Goal: Task Accomplishment & Management: Complete application form

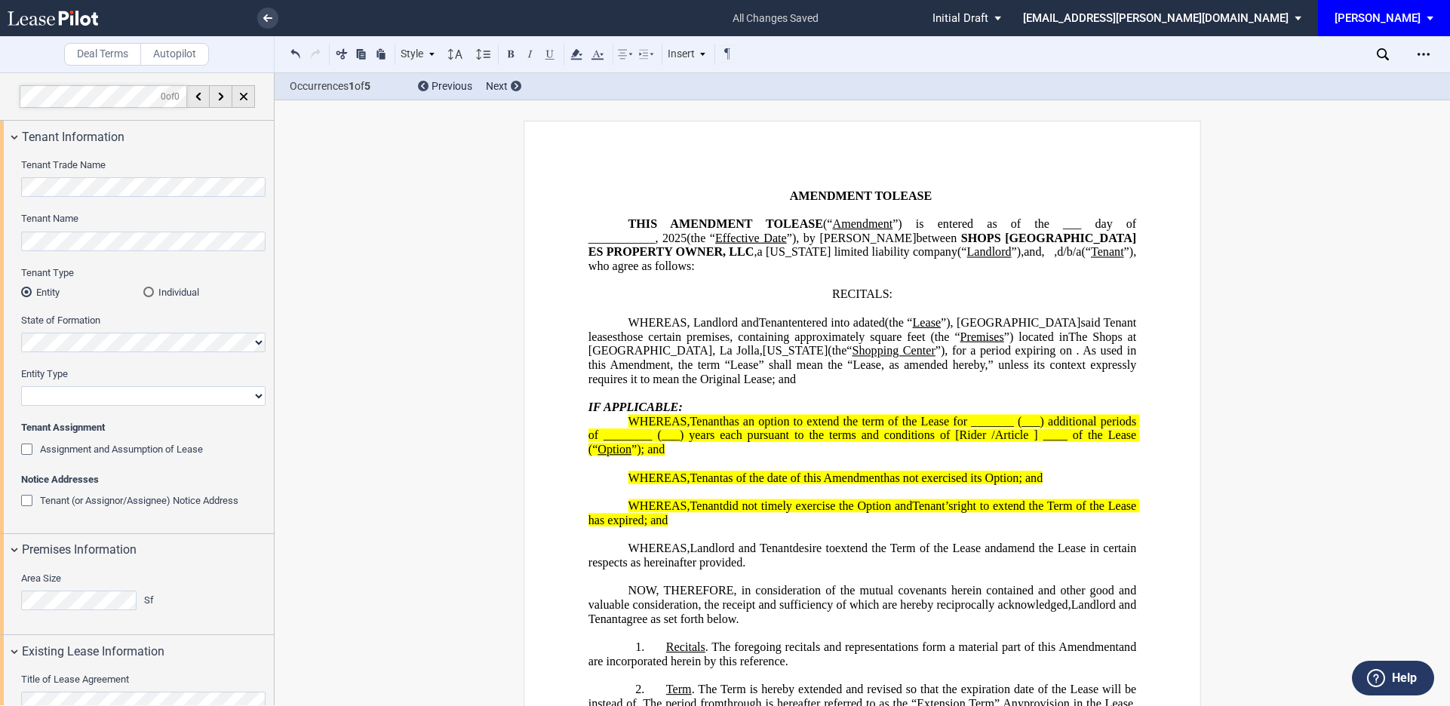
select select "number:5"
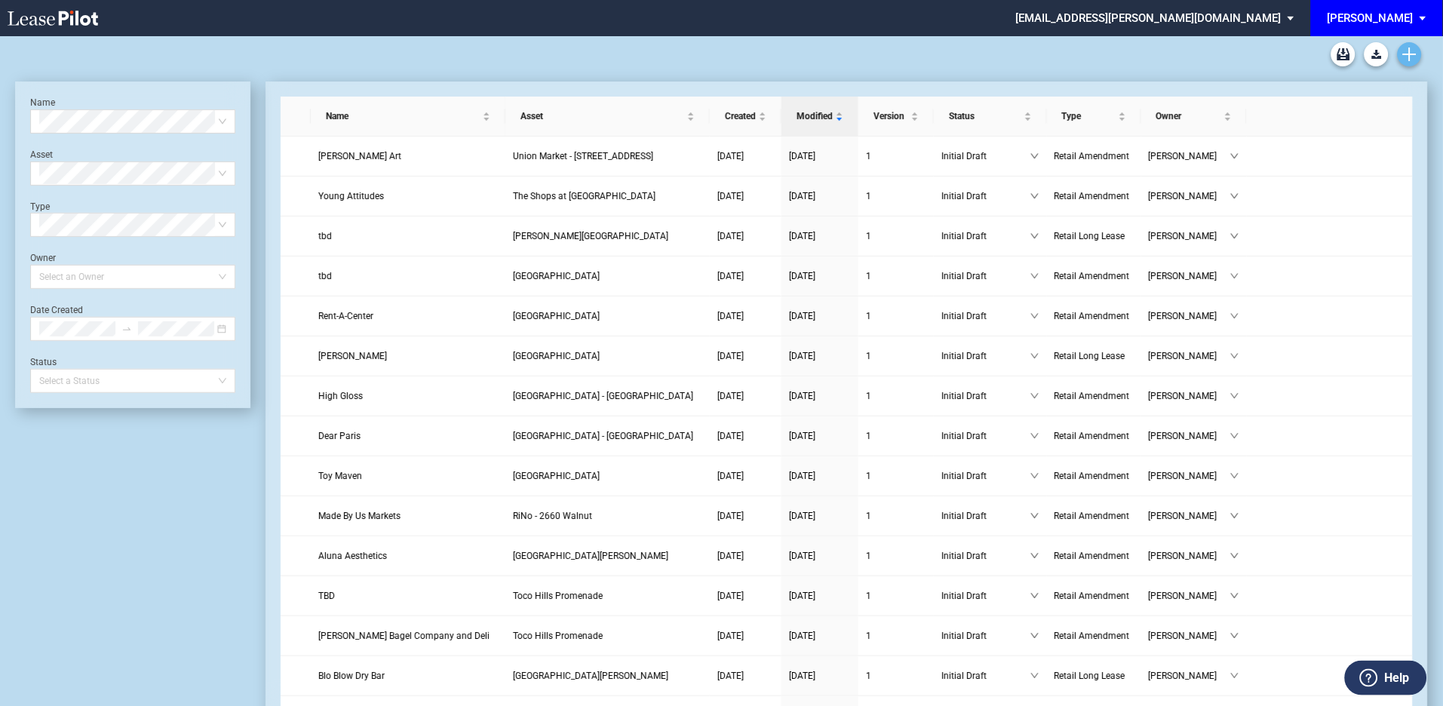
click at [1412, 51] on icon "Create new document" at bounding box center [1410, 55] width 14 height 14
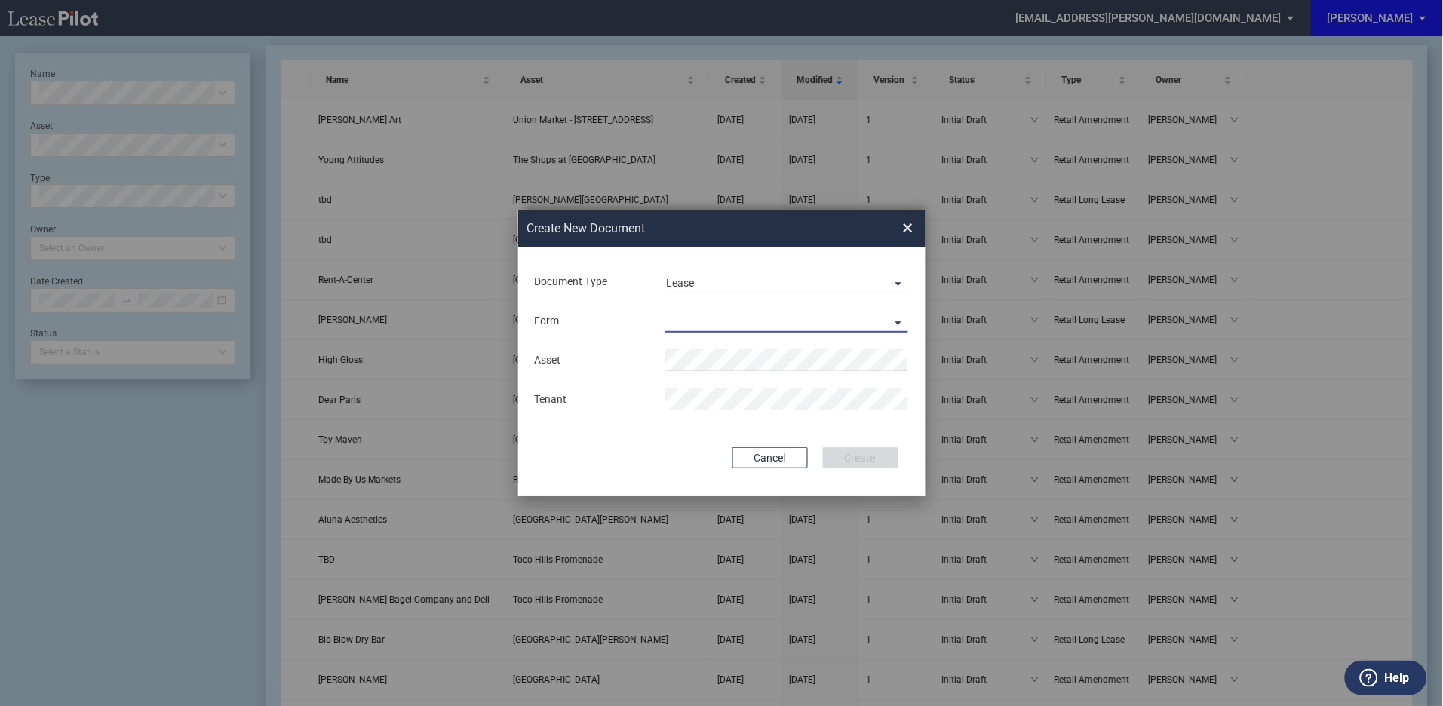
click at [900, 318] on md-select "Retail Long Lease Retail Short Lease" at bounding box center [788, 321] width 244 height 23
click at [722, 352] on div "Retail Short Lease" at bounding box center [715, 358] width 97 height 17
click at [706, 390] on span "Por t Plaza" at bounding box center [701, 389] width 49 height 12
click at [857, 460] on button "Create" at bounding box center [860, 457] width 75 height 21
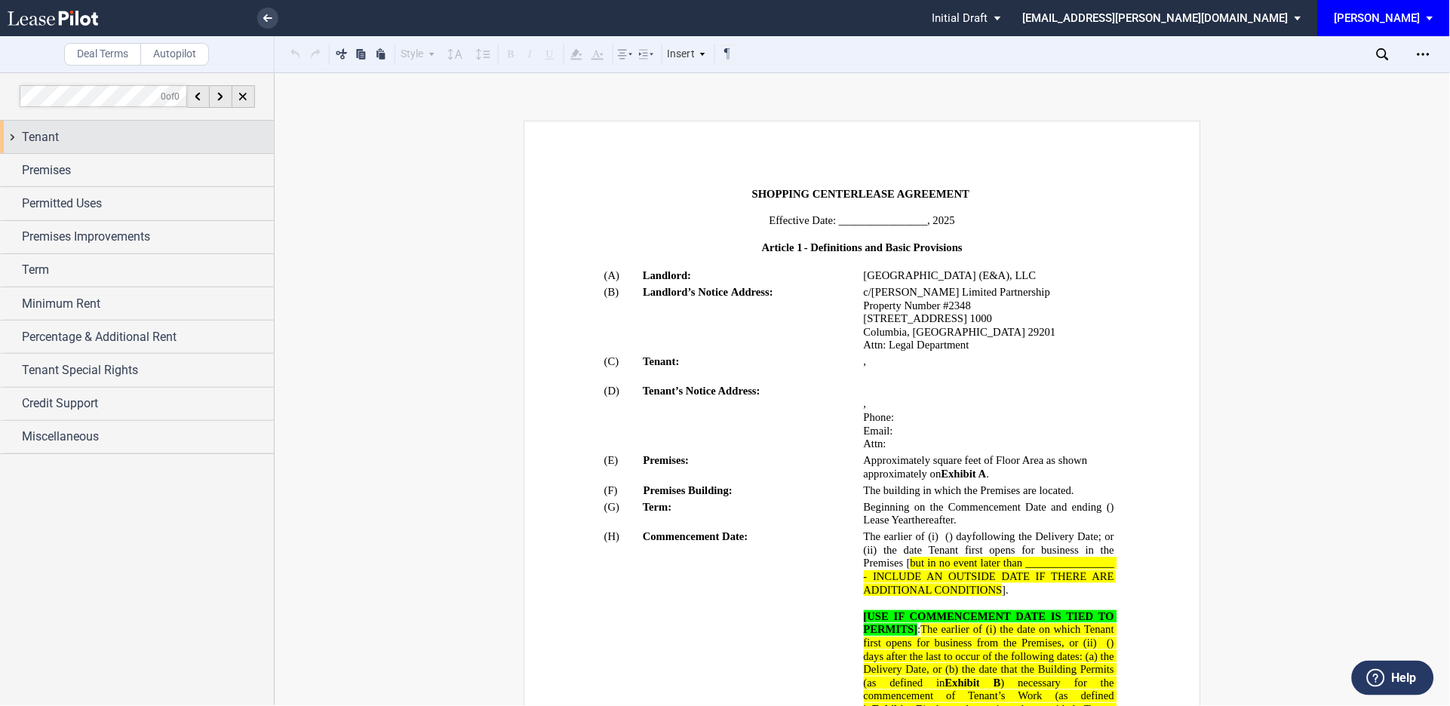
click at [13, 136] on div "Tenant" at bounding box center [137, 137] width 274 height 32
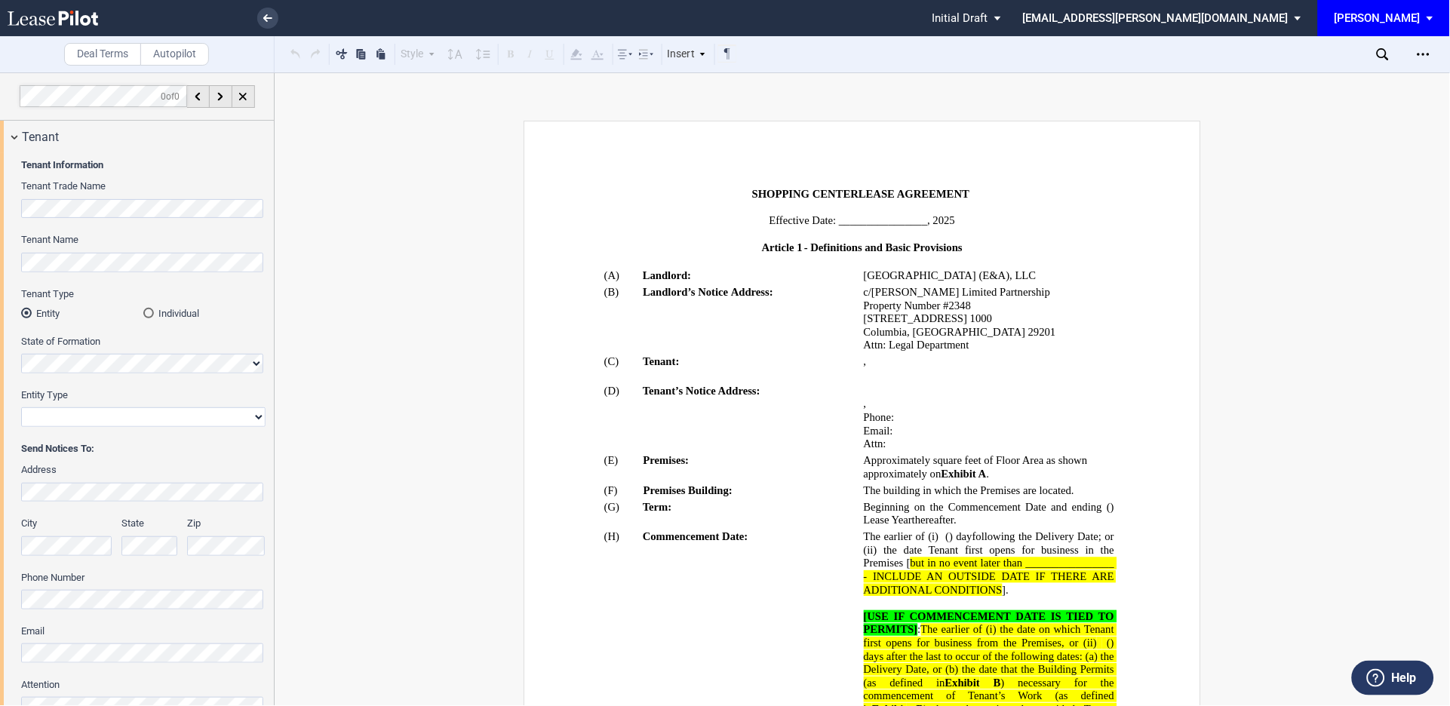
click at [69, 237] on span "Tenant Name" at bounding box center [49, 239] width 57 height 11
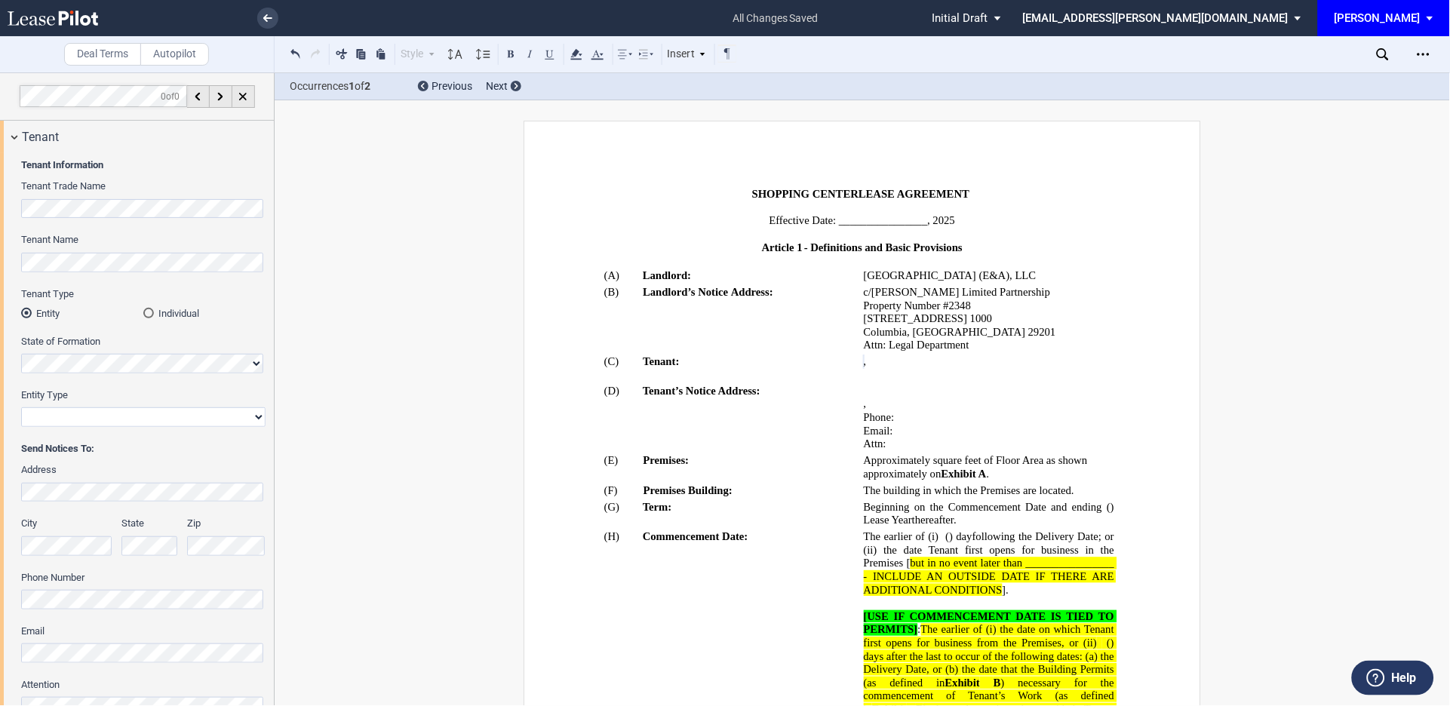
click at [106, 422] on select "Corporation Limited Liability Company General Partnership Limited Partnership O…" at bounding box center [143, 417] width 244 height 20
select select "limited liability company"
click at [21, 407] on select "Corporation Limited Liability Company General Partnership Limited Partnership O…" at bounding box center [143, 417] width 244 height 20
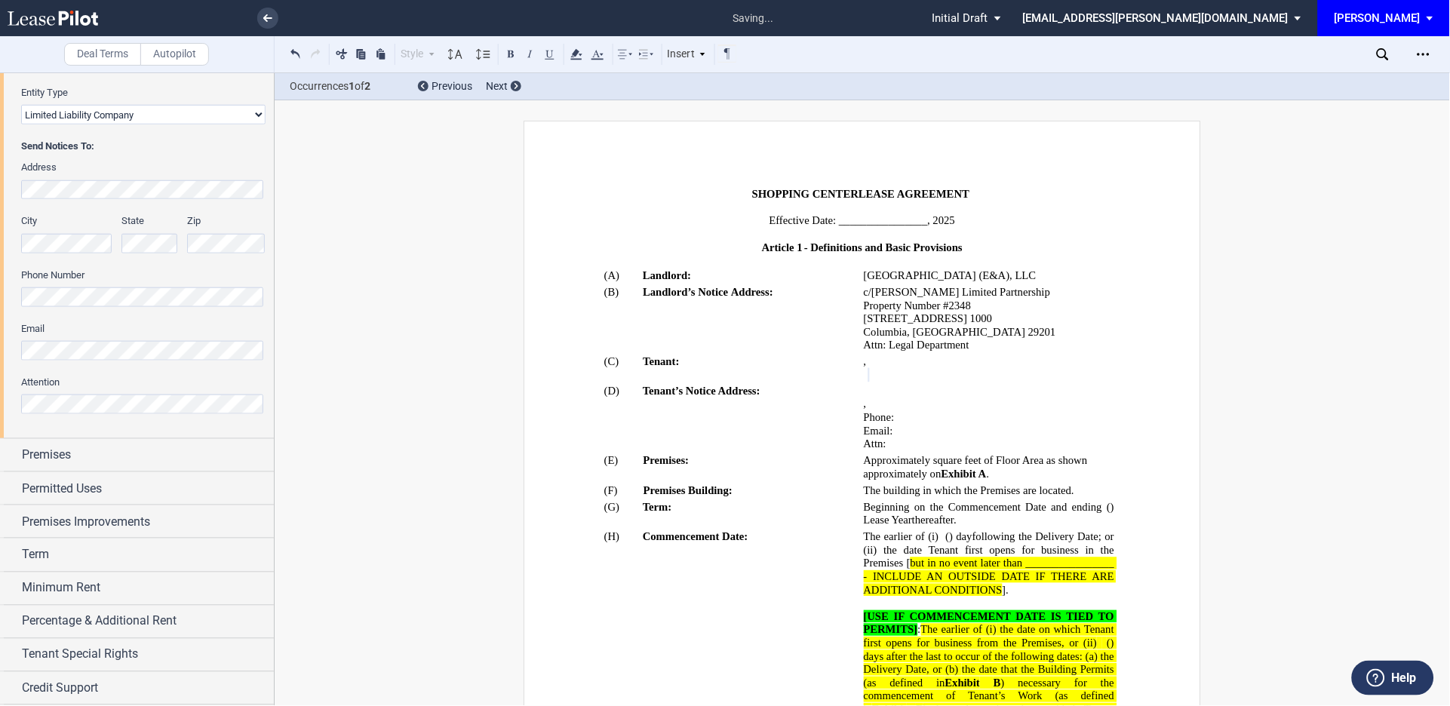
scroll to position [335, 0]
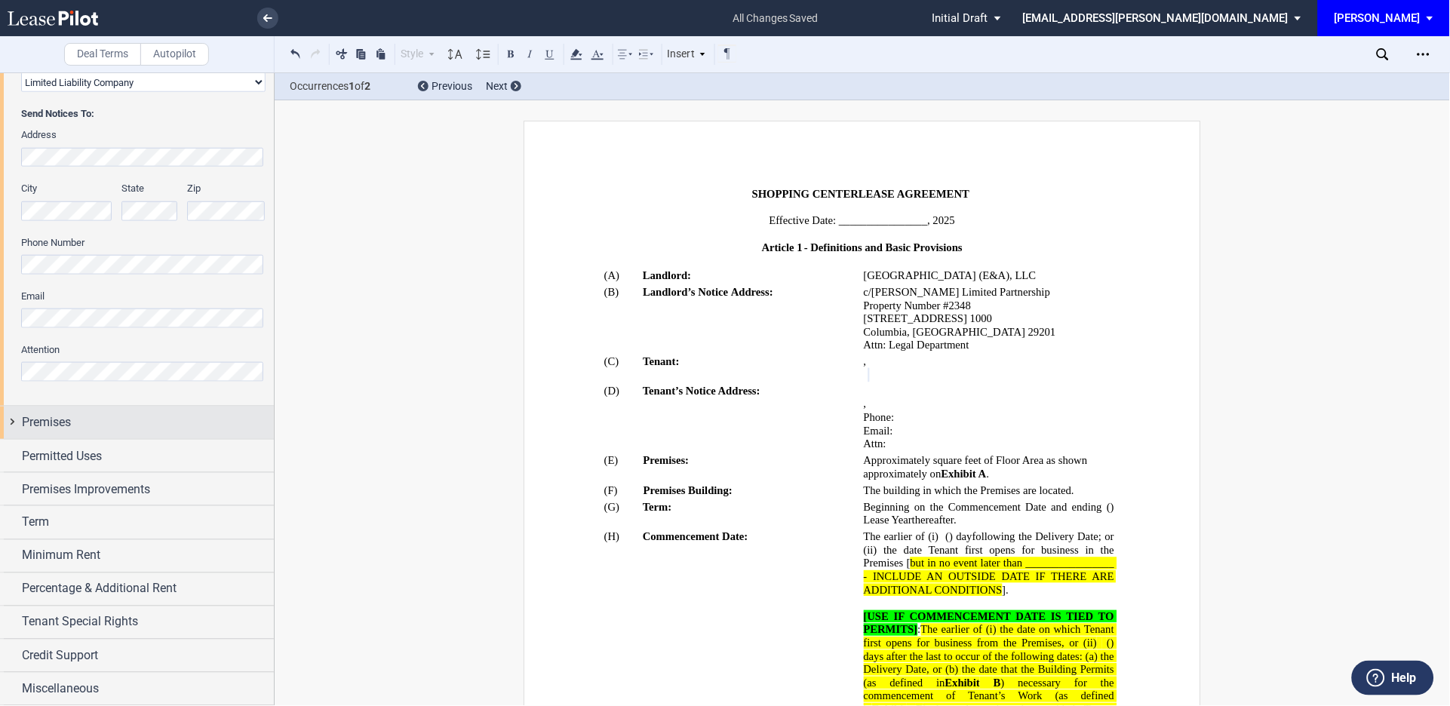
click at [14, 420] on div "Premises" at bounding box center [137, 423] width 274 height 32
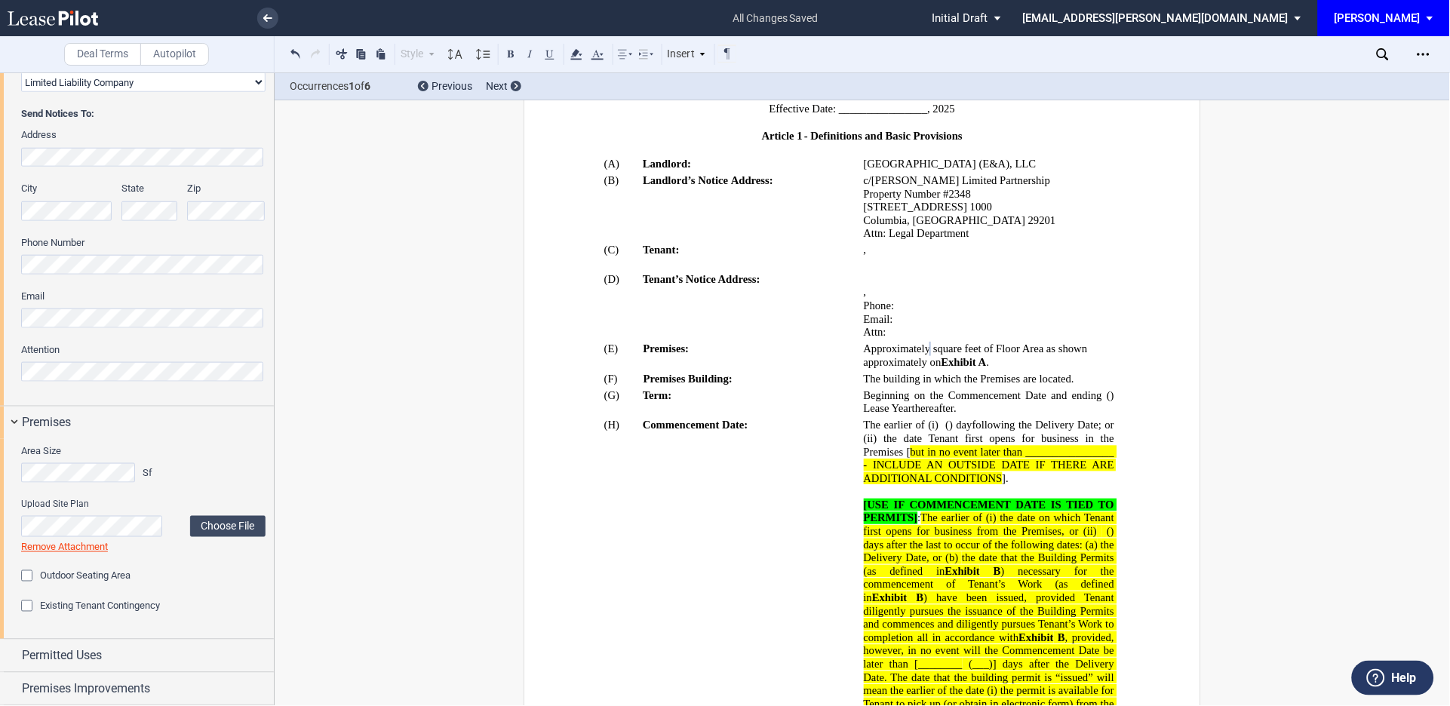
scroll to position [447, 0]
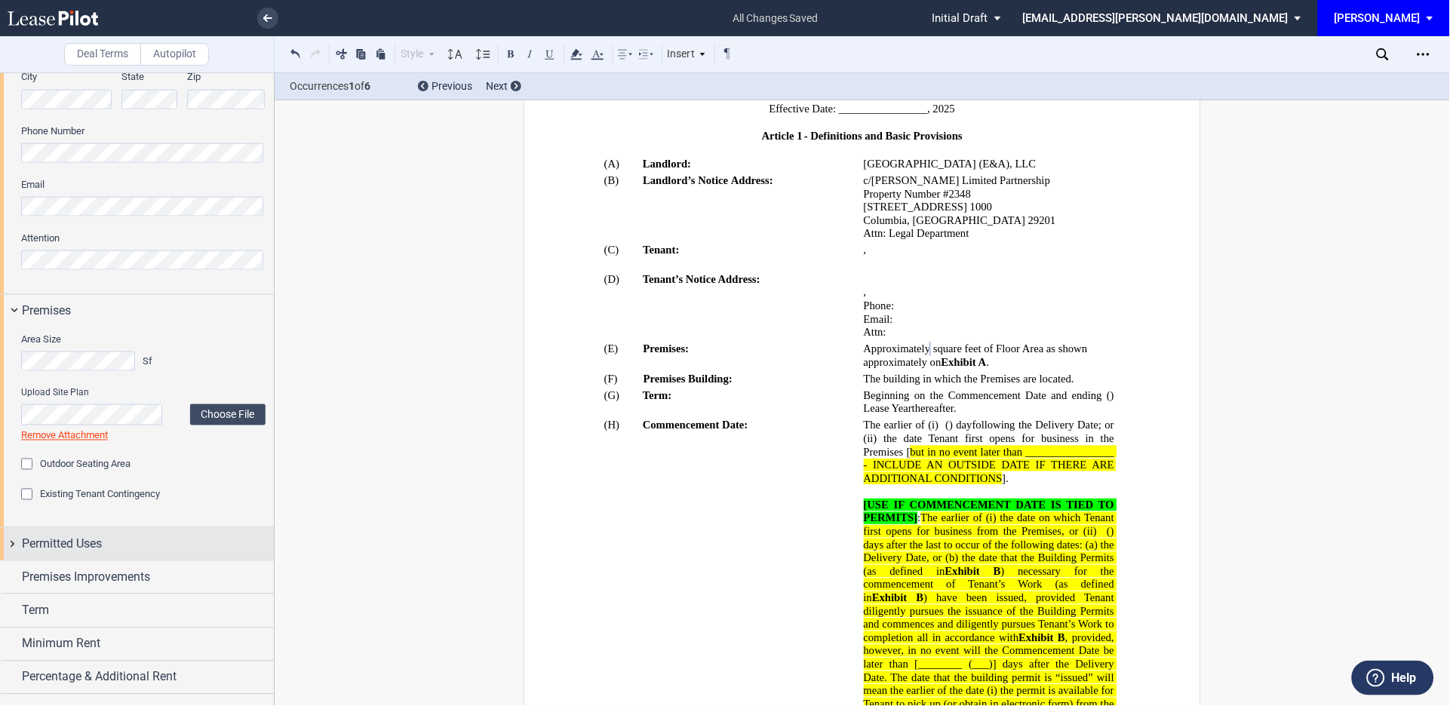
click at [8, 545] on div "Permitted Uses" at bounding box center [137, 544] width 274 height 32
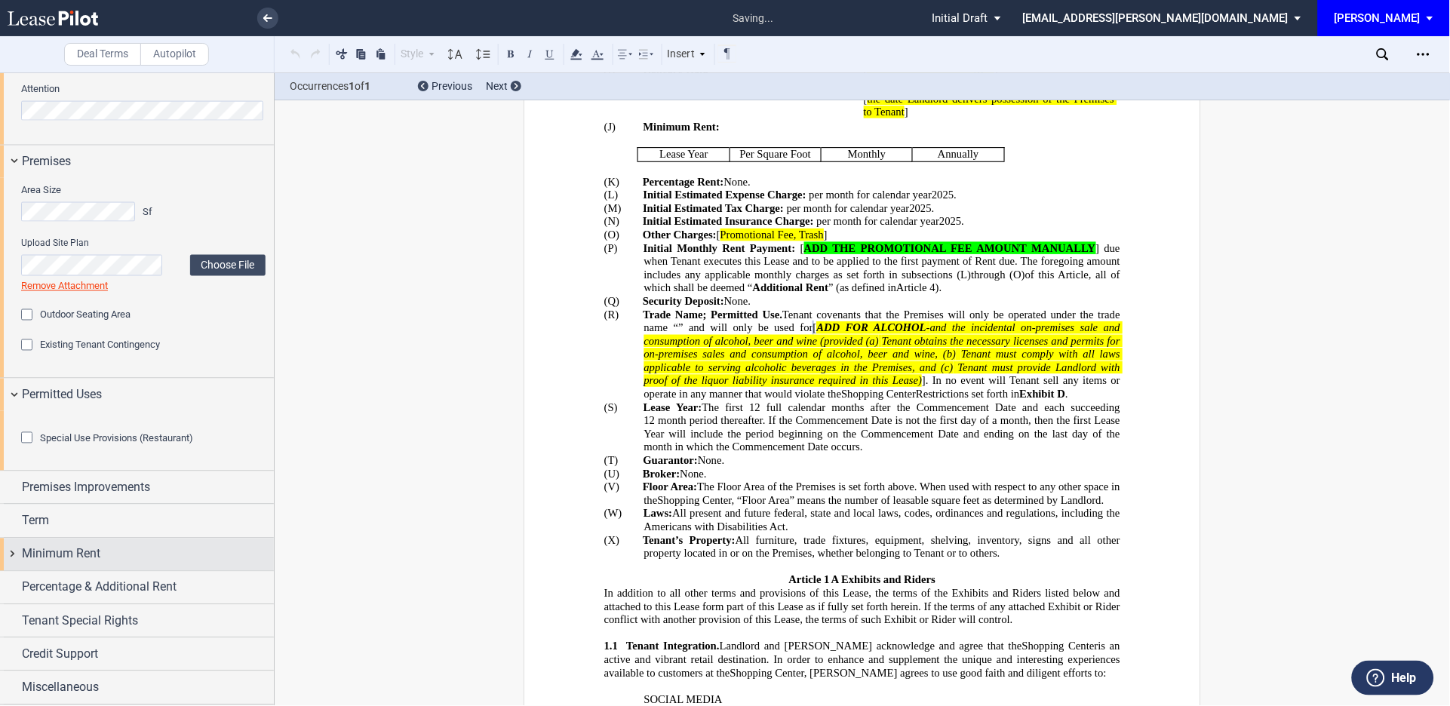
scroll to position [670, 0]
click at [29, 447] on div "Special Use Provisions (Restaurant)" at bounding box center [28, 439] width 15 height 15
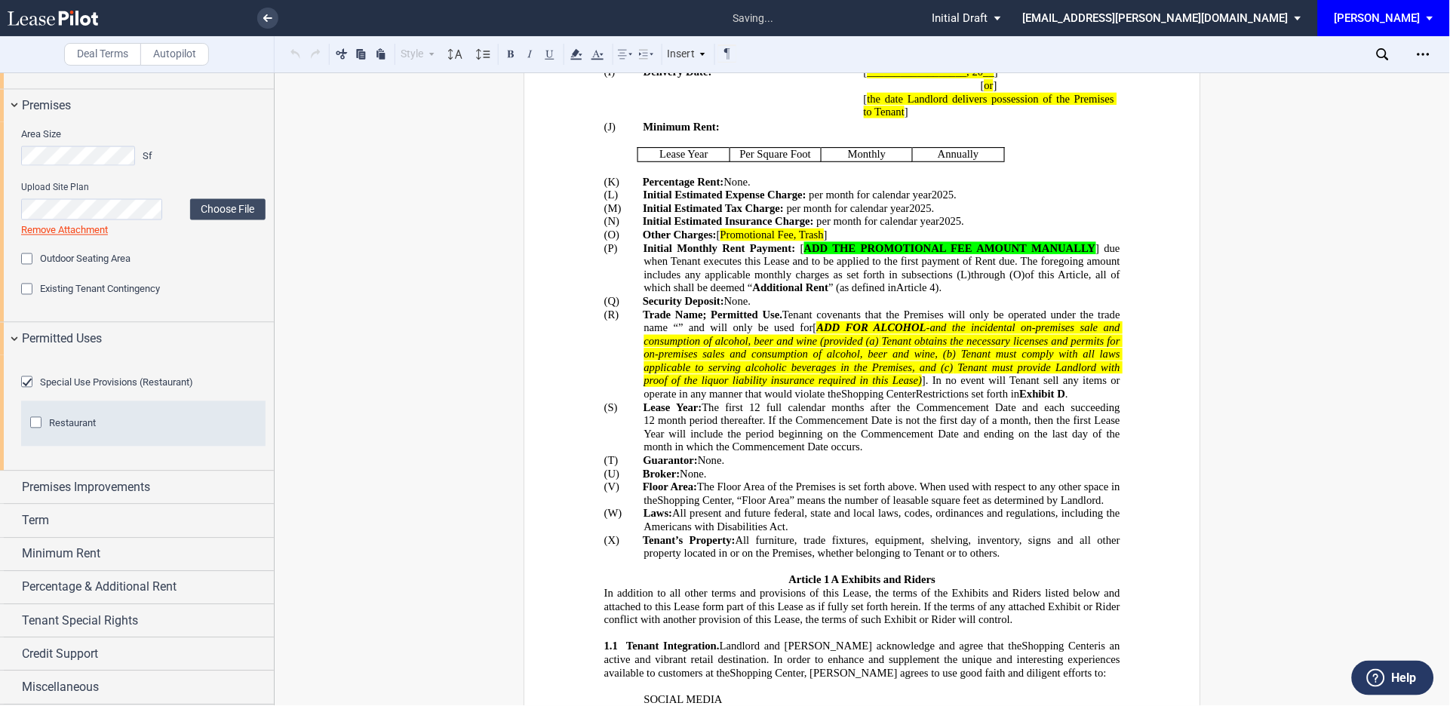
click at [32, 432] on div "Restaurant" at bounding box center [37, 424] width 15 height 15
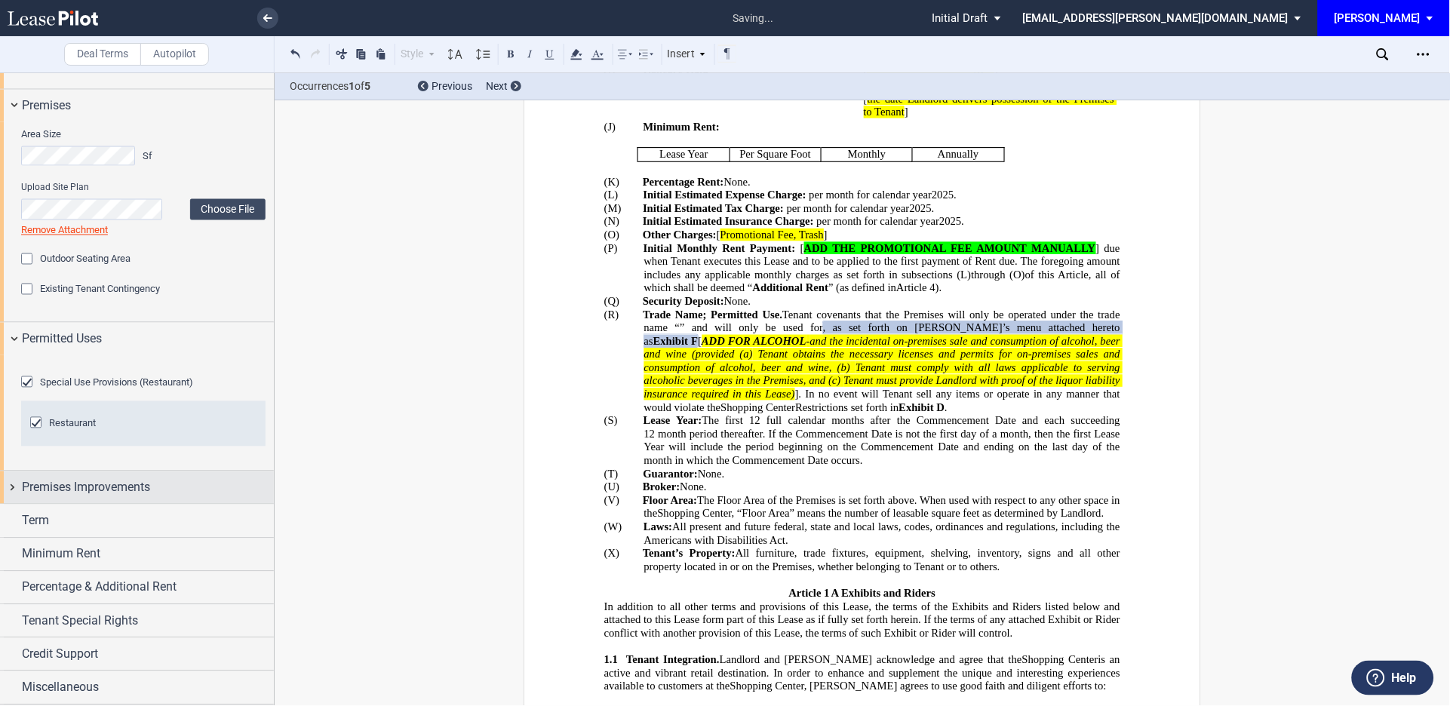
scroll to position [733, 0]
click at [9, 489] on div "Premises Improvements" at bounding box center [137, 488] width 274 height 32
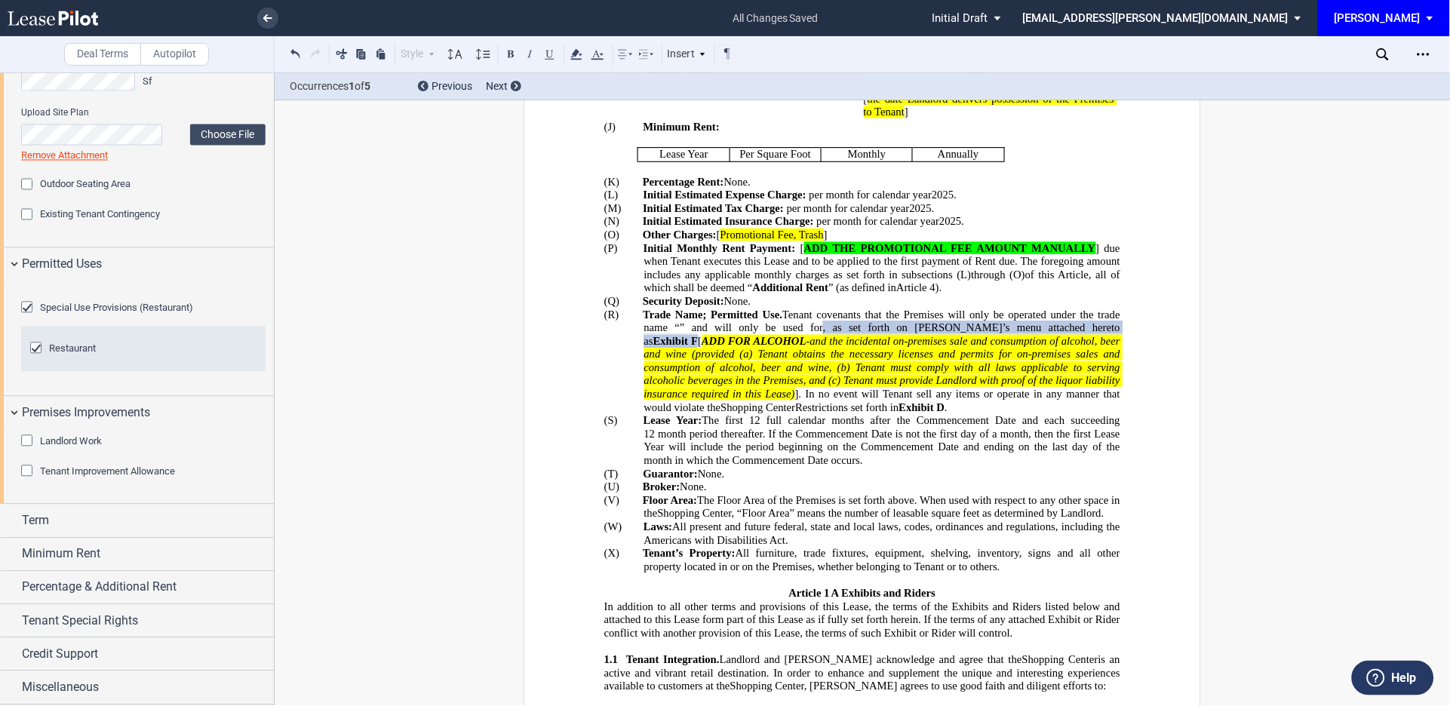
click at [23, 481] on div "Tenant Improvement Allowance" at bounding box center [28, 473] width 15 height 15
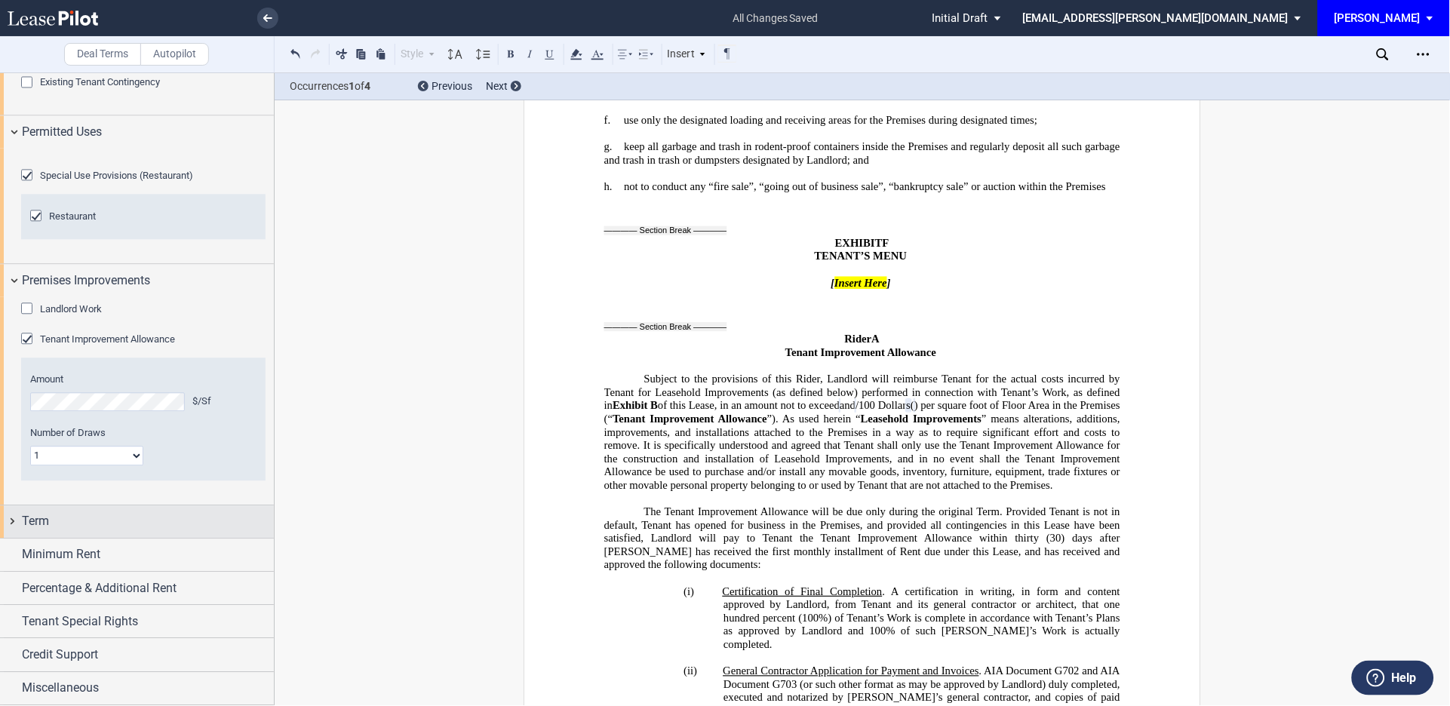
scroll to position [942, 0]
click at [14, 524] on div "Term" at bounding box center [137, 522] width 274 height 32
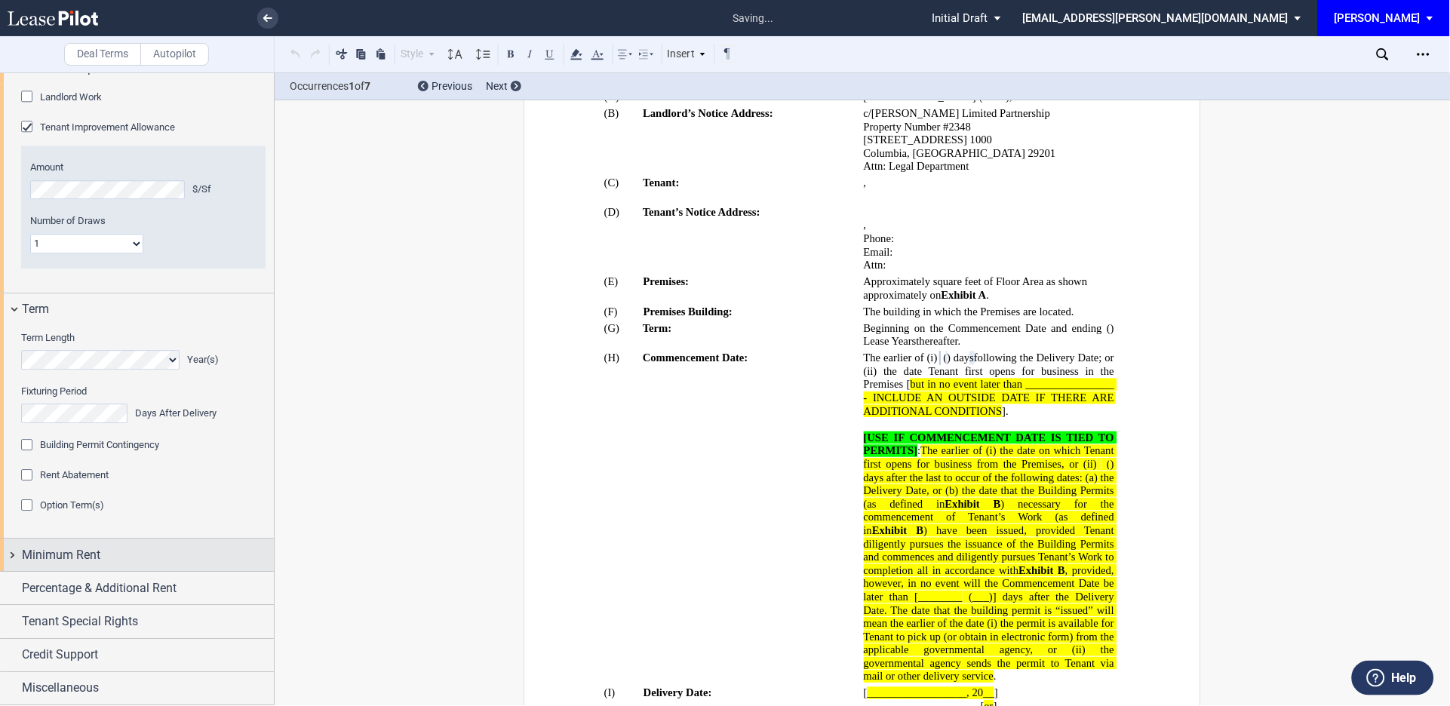
scroll to position [1154, 0]
click at [9, 554] on div "Minimum Rent" at bounding box center [137, 555] width 274 height 32
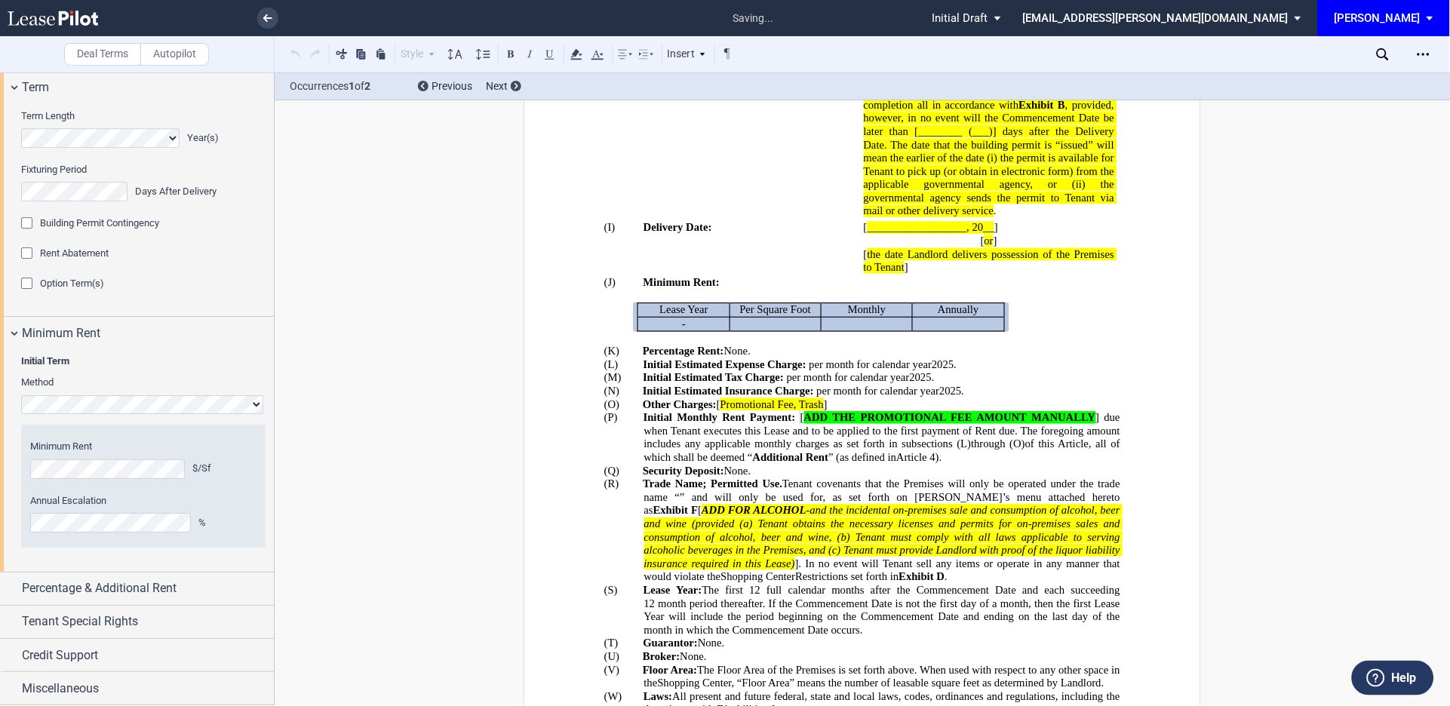
scroll to position [645, 0]
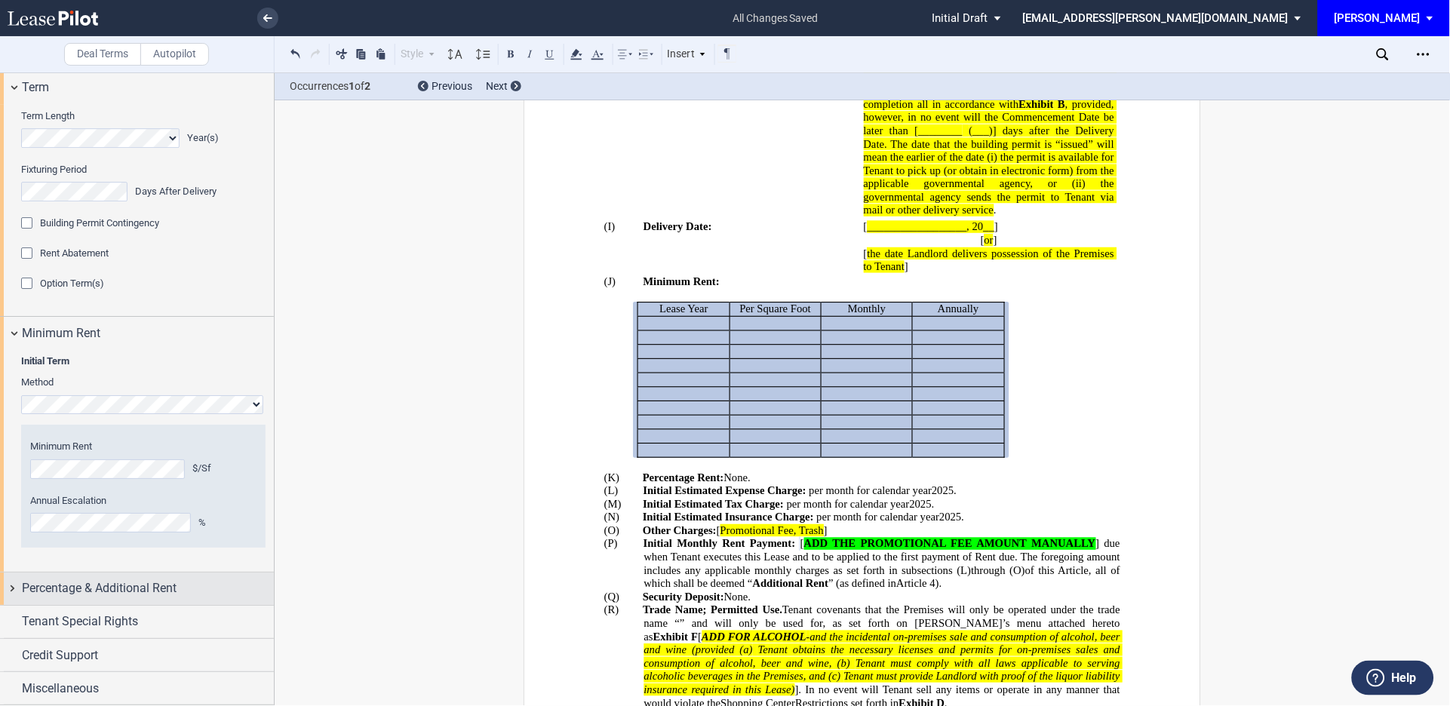
click at [17, 584] on div "Percentage & Additional Rent" at bounding box center [137, 589] width 274 height 32
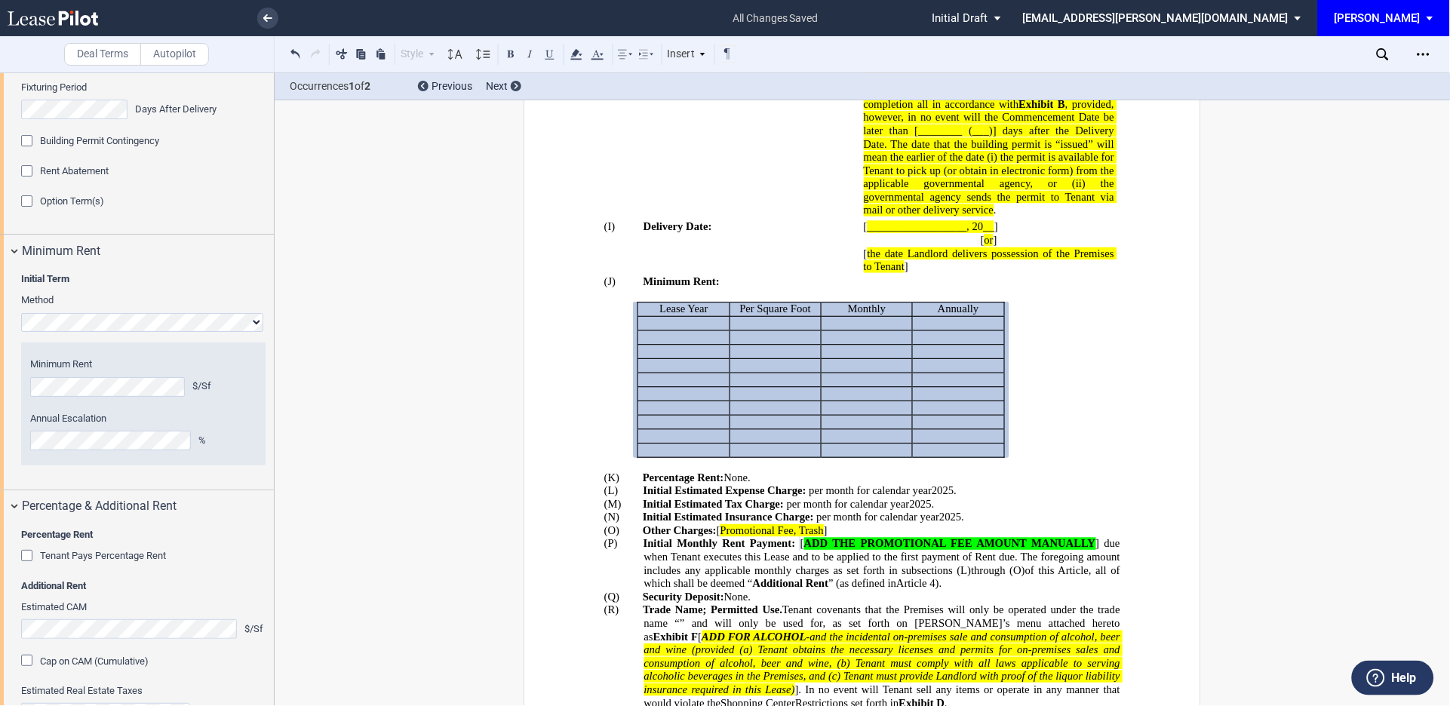
scroll to position [1487, 0]
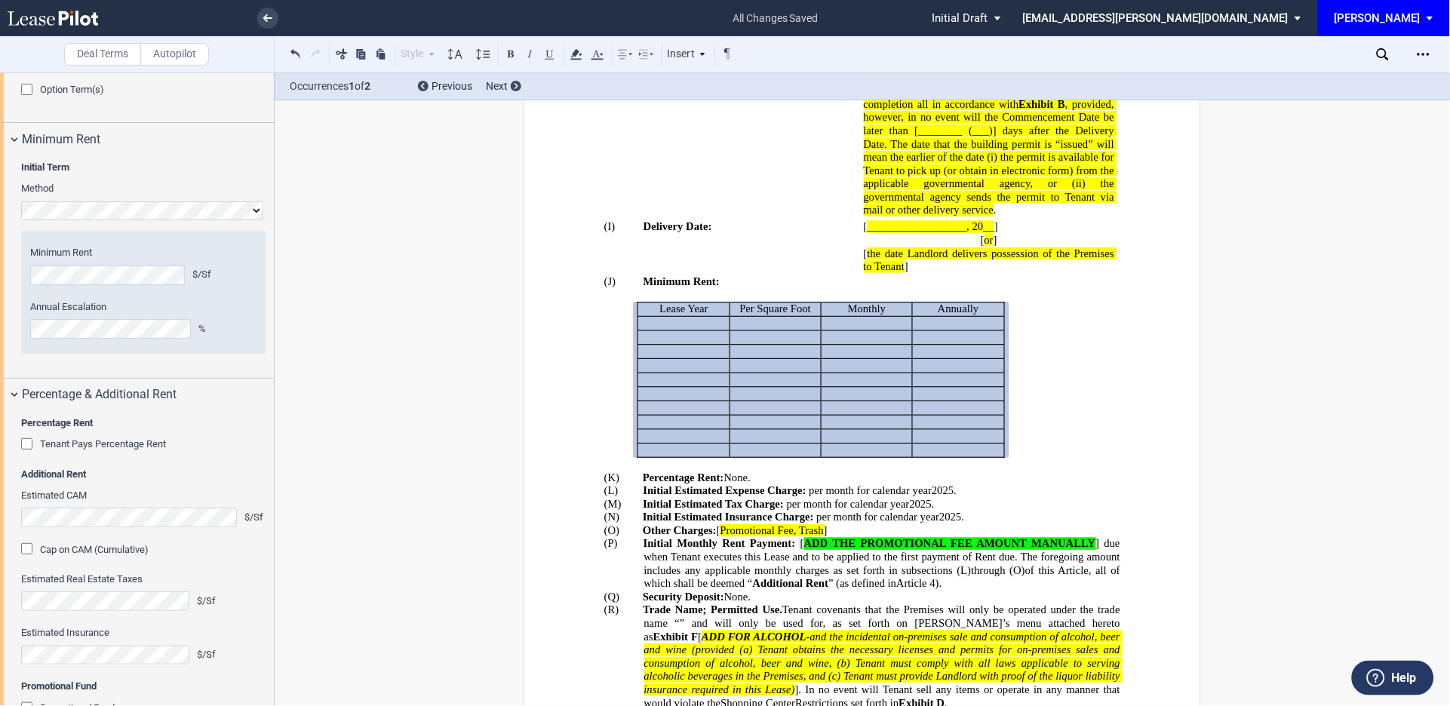
click at [29, 453] on div "Tenant Pays Percentage Rent" at bounding box center [28, 445] width 15 height 15
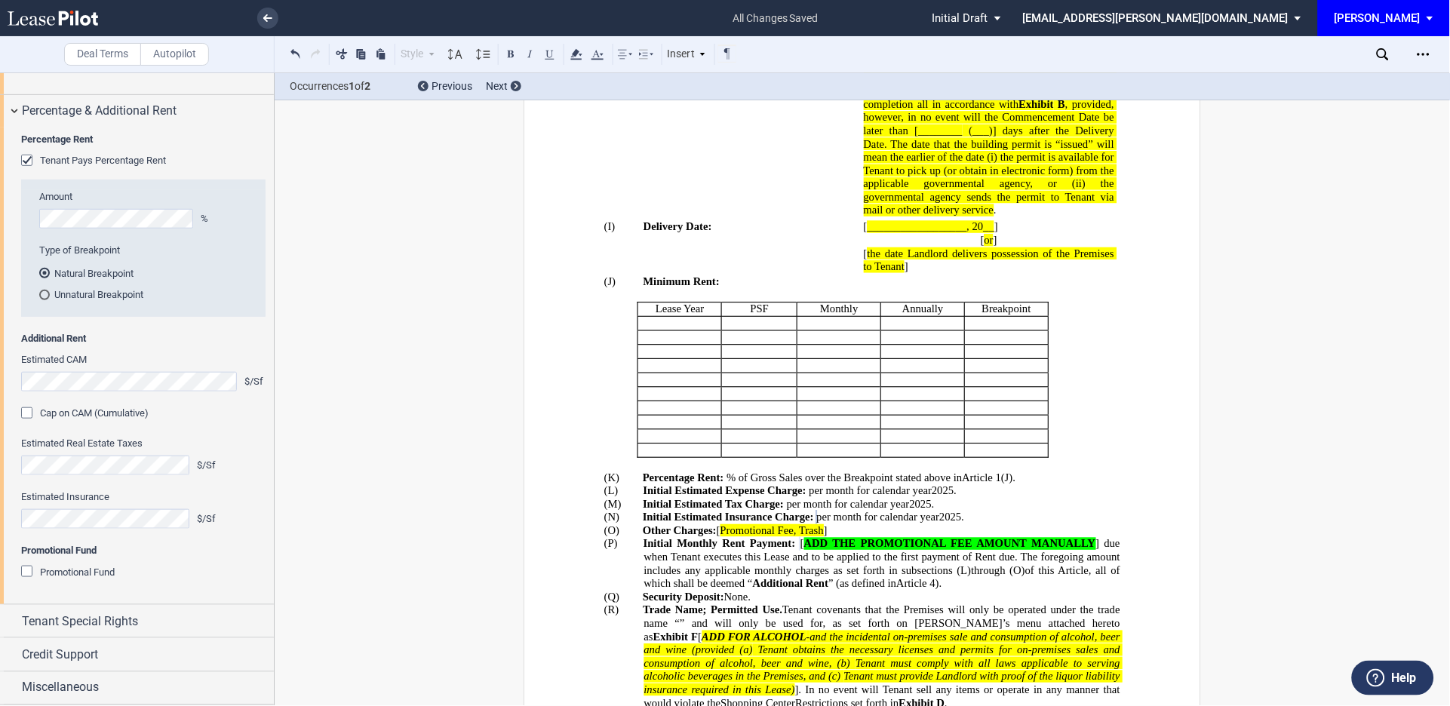
scroll to position [1853, 0]
click at [8, 623] on div "Tenant Special Rights" at bounding box center [137, 621] width 274 height 32
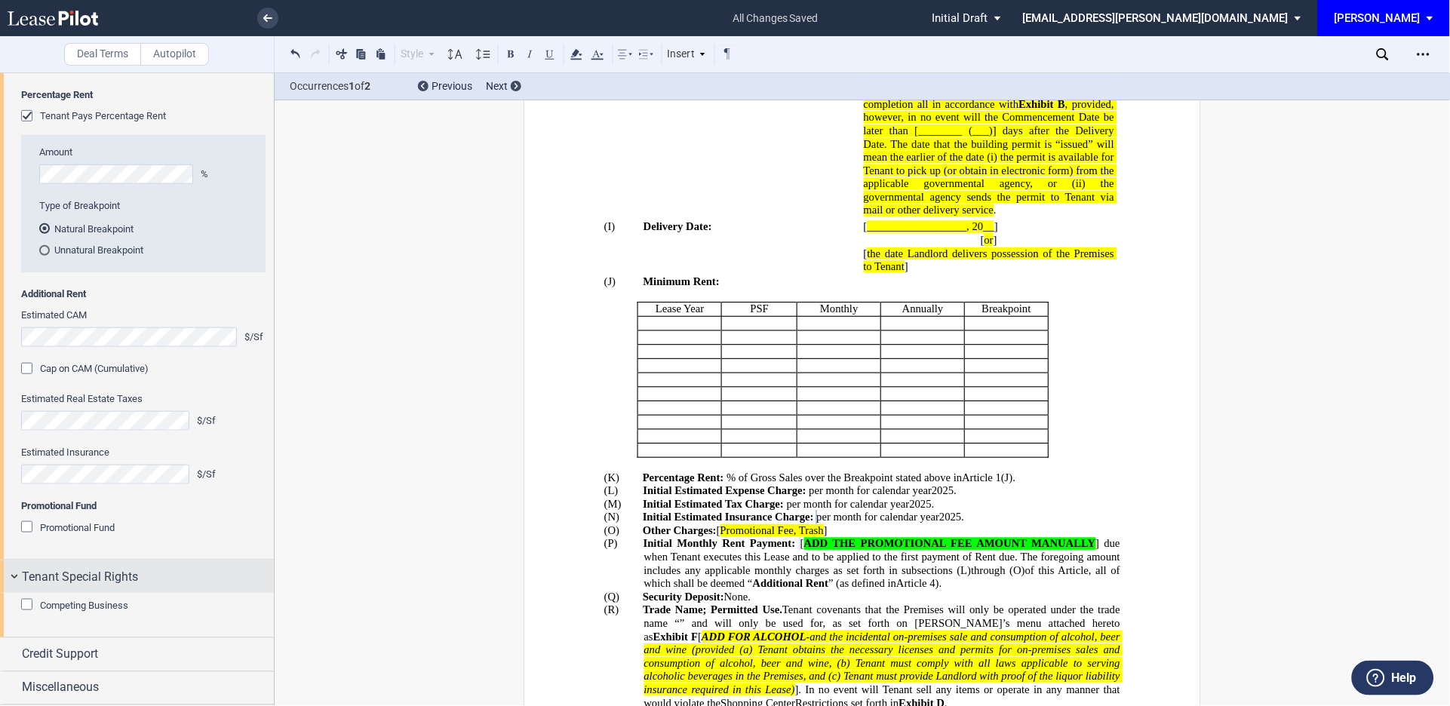
scroll to position [1898, 0]
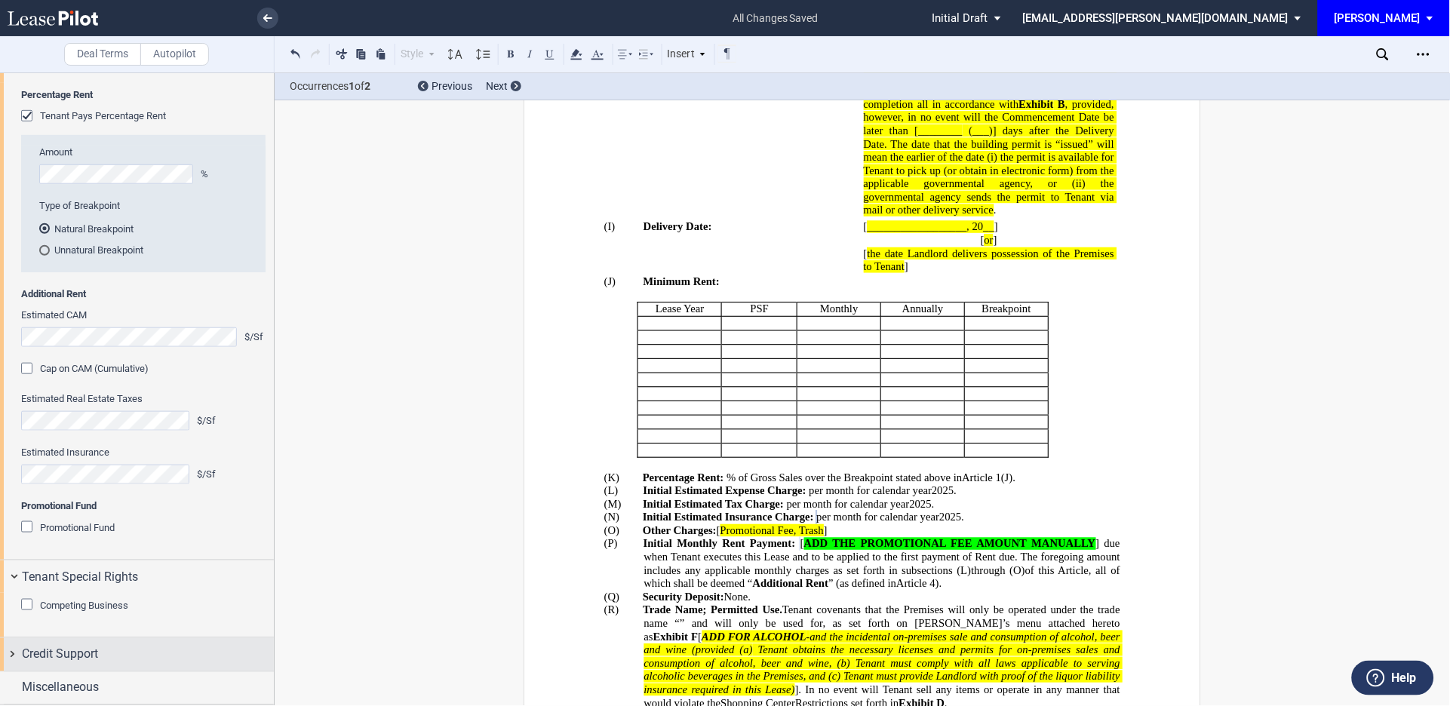
click at [8, 652] on div "Credit Support" at bounding box center [137, 654] width 274 height 32
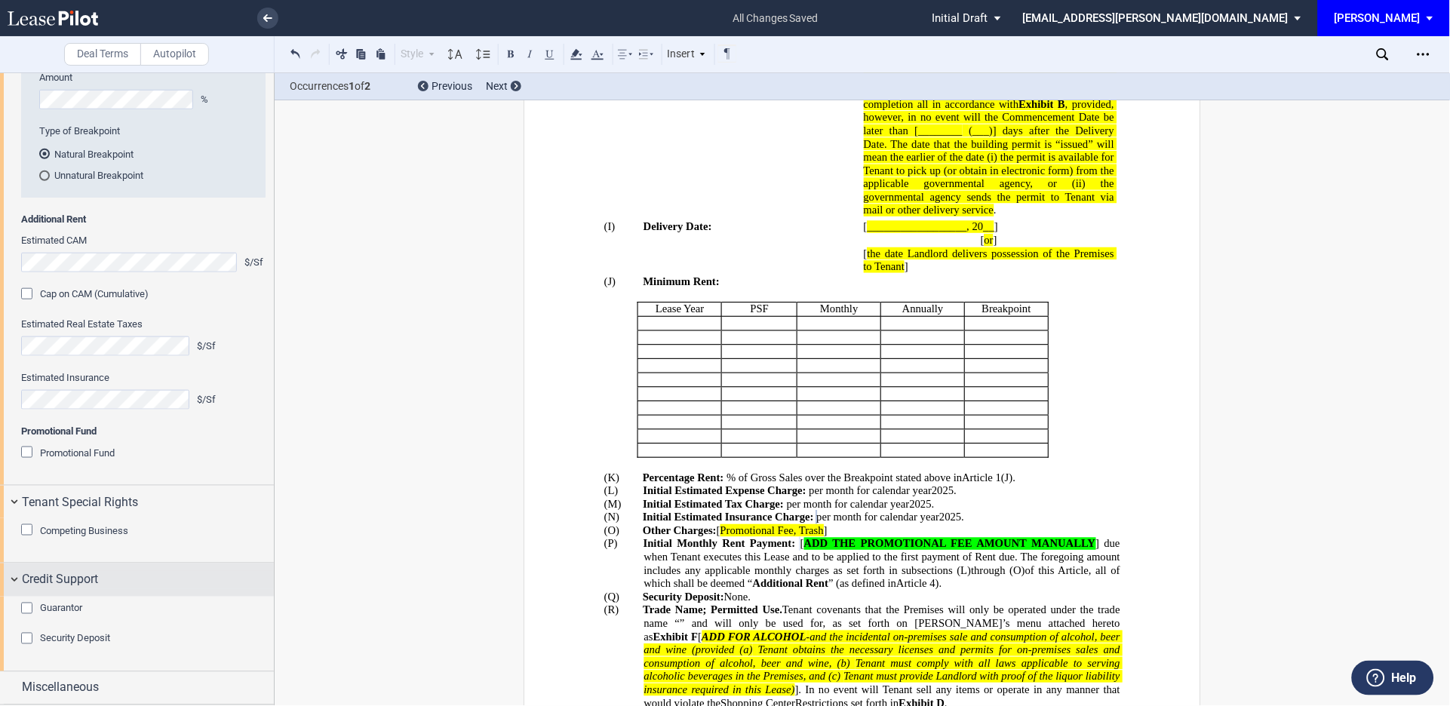
scroll to position [1972, 0]
click at [26, 611] on div "Guarantor" at bounding box center [28, 610] width 15 height 15
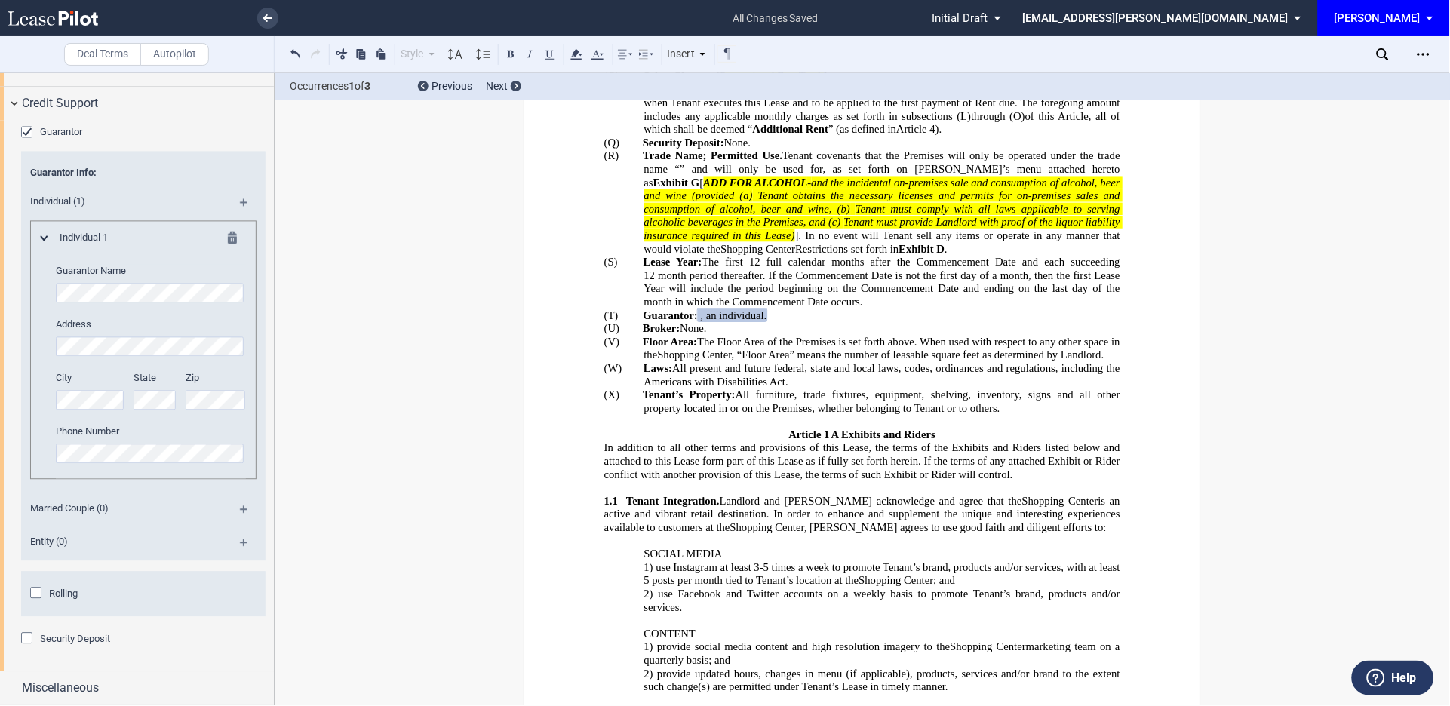
scroll to position [2449, 0]
click at [23, 641] on div "Security Deposit" at bounding box center [28, 640] width 15 height 15
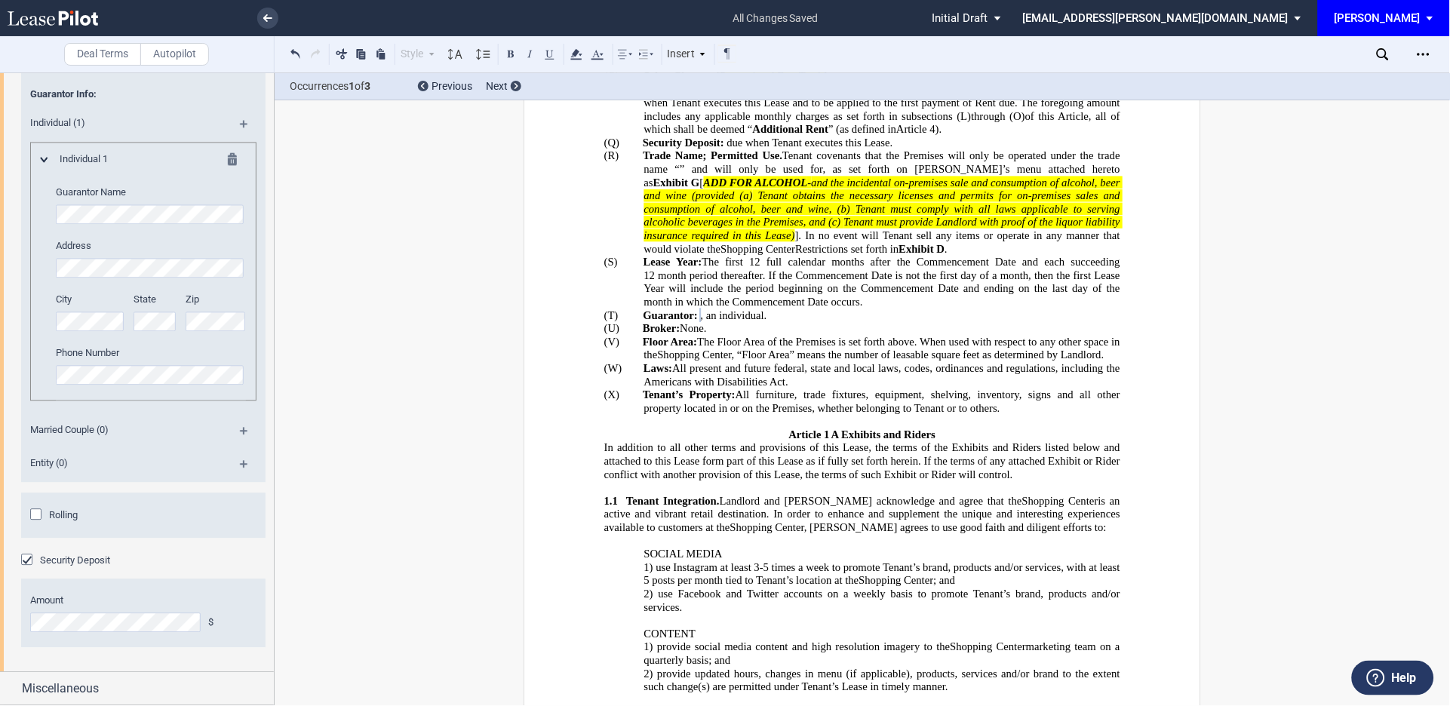
scroll to position [2529, 0]
click at [240, 433] on md-icon at bounding box center [250, 436] width 20 height 18
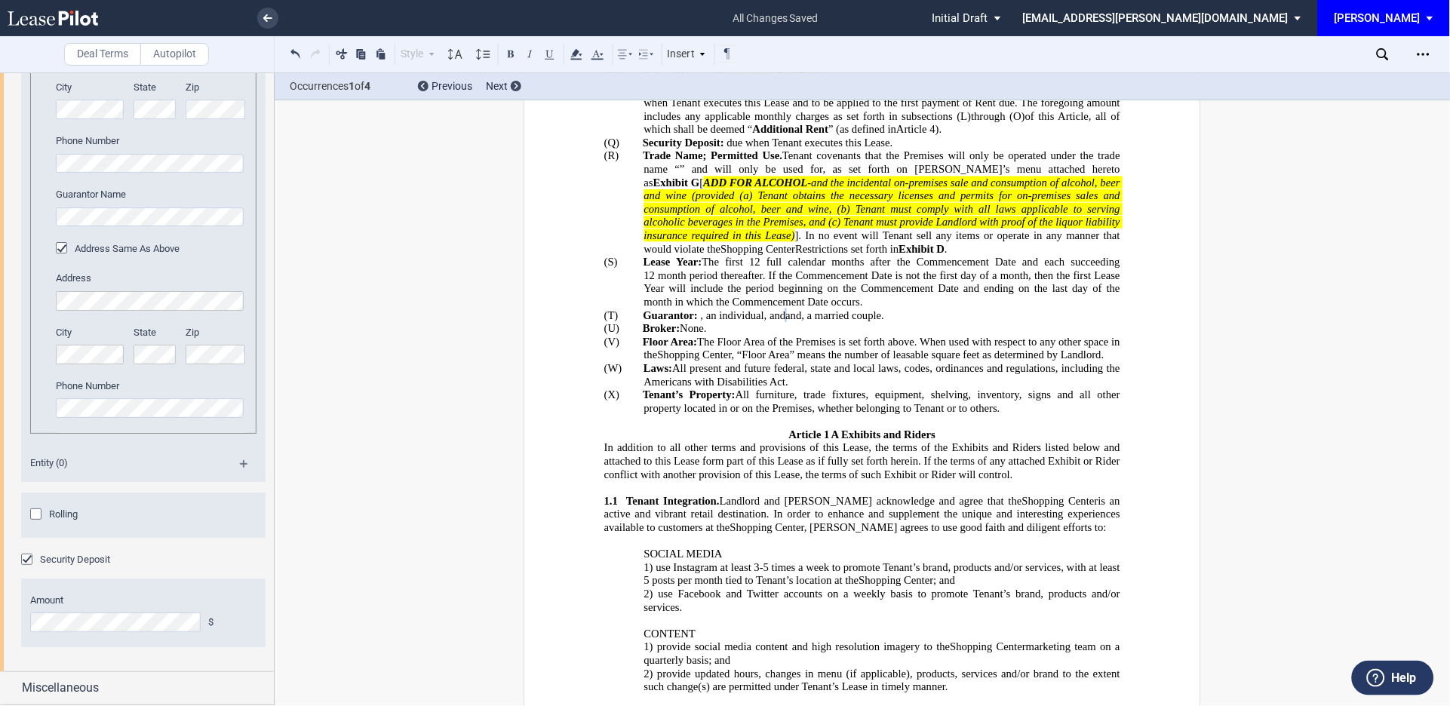
scroll to position [3048, 0]
click at [14, 687] on div "Miscellaneous" at bounding box center [137, 688] width 274 height 32
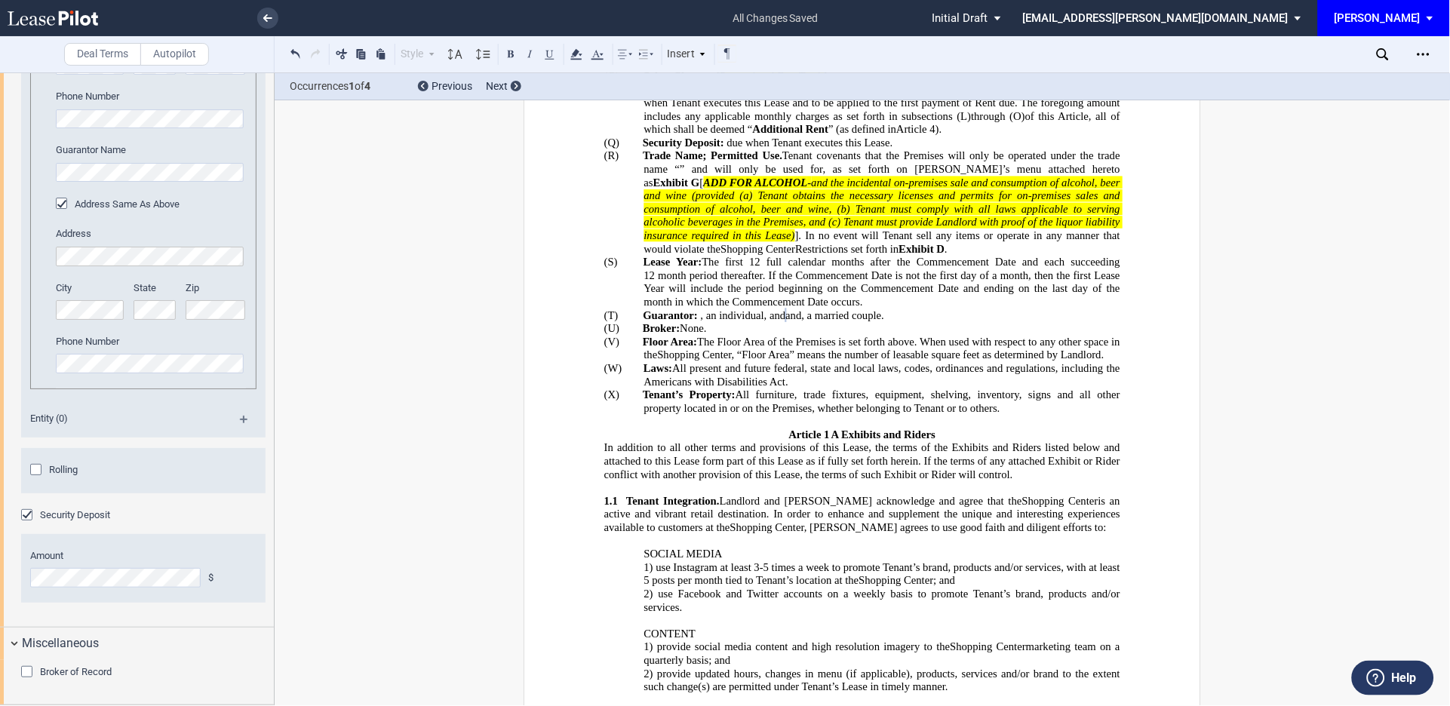
scroll to position [3093, 0]
click at [29, 672] on div "Broker of Record" at bounding box center [28, 673] width 15 height 15
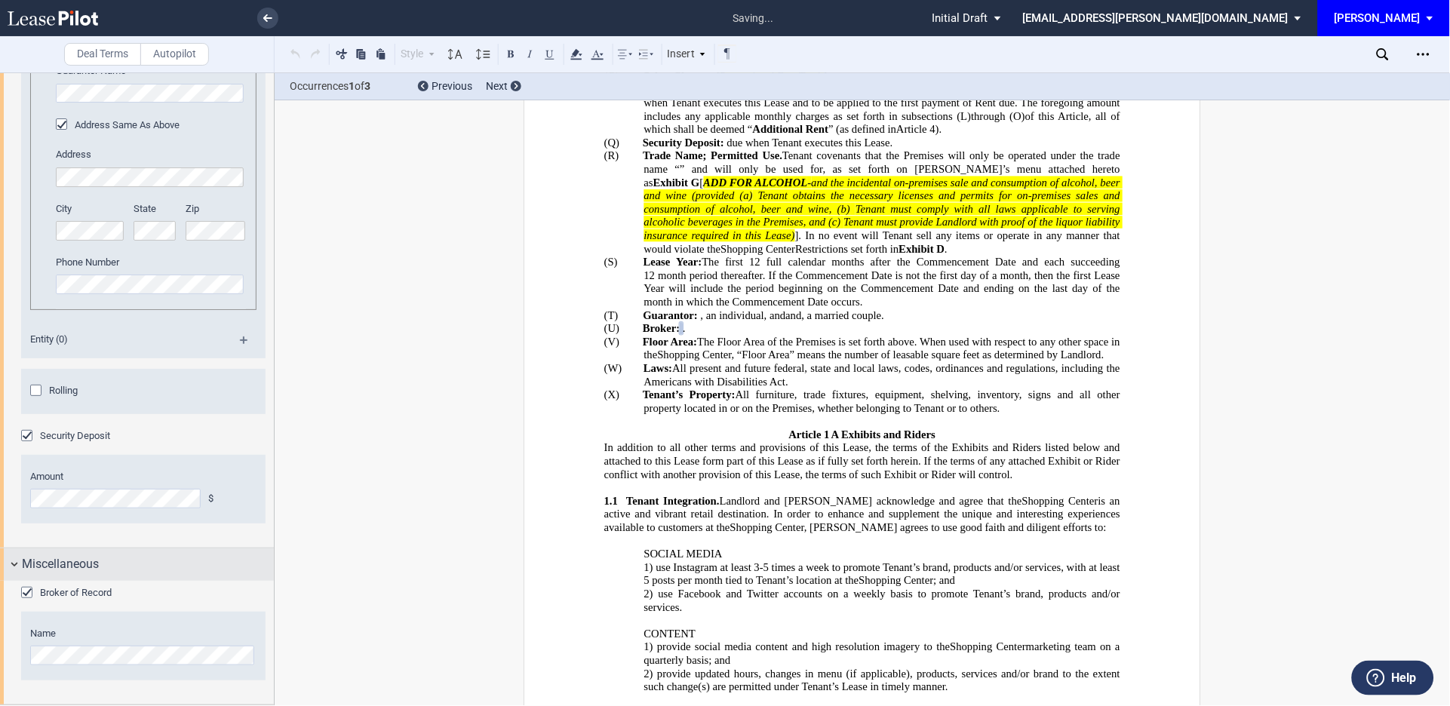
scroll to position [3172, 0]
click at [1422, 54] on icon "Open Lease options menu" at bounding box center [1424, 54] width 12 height 12
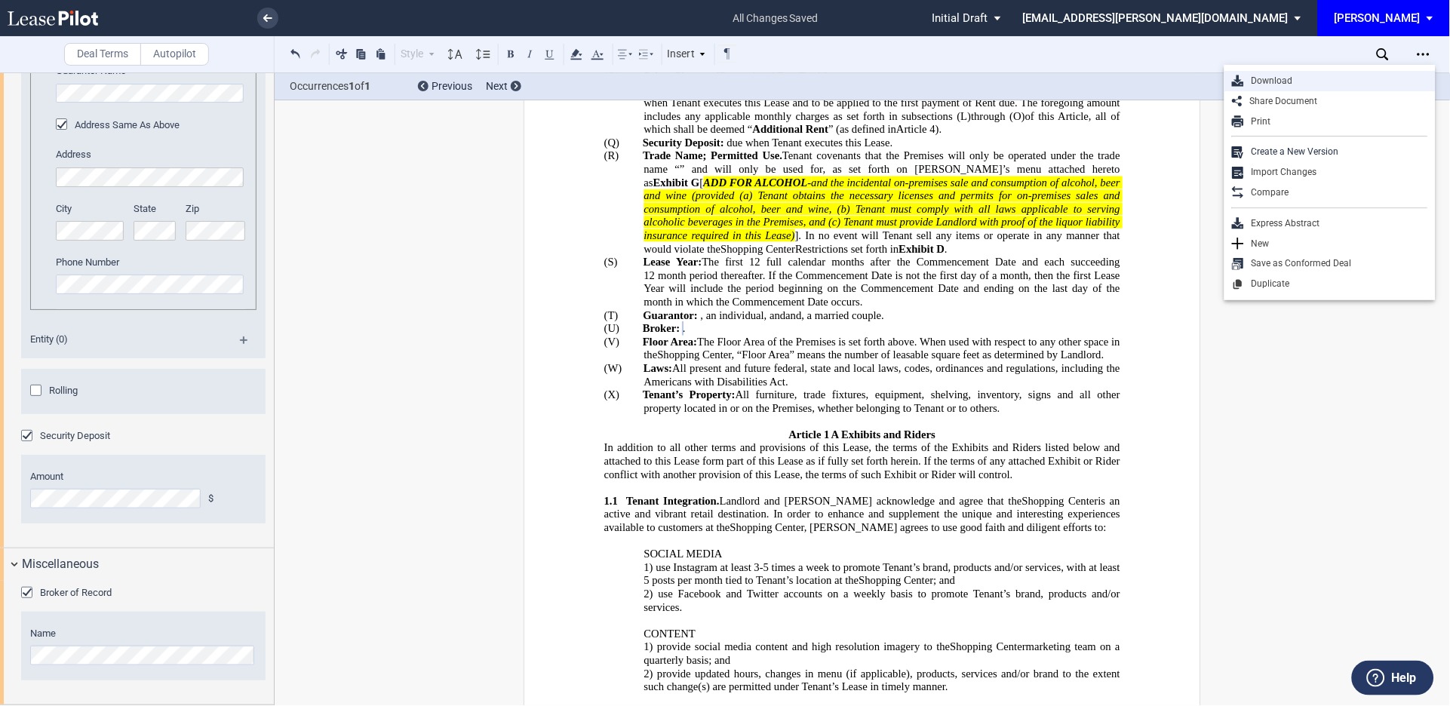
click at [1274, 78] on div "Download" at bounding box center [1336, 81] width 184 height 13
click at [1274, 78] on div "Occurrences 1 of 1 Previous Next" at bounding box center [863, 86] width 1176 height 27
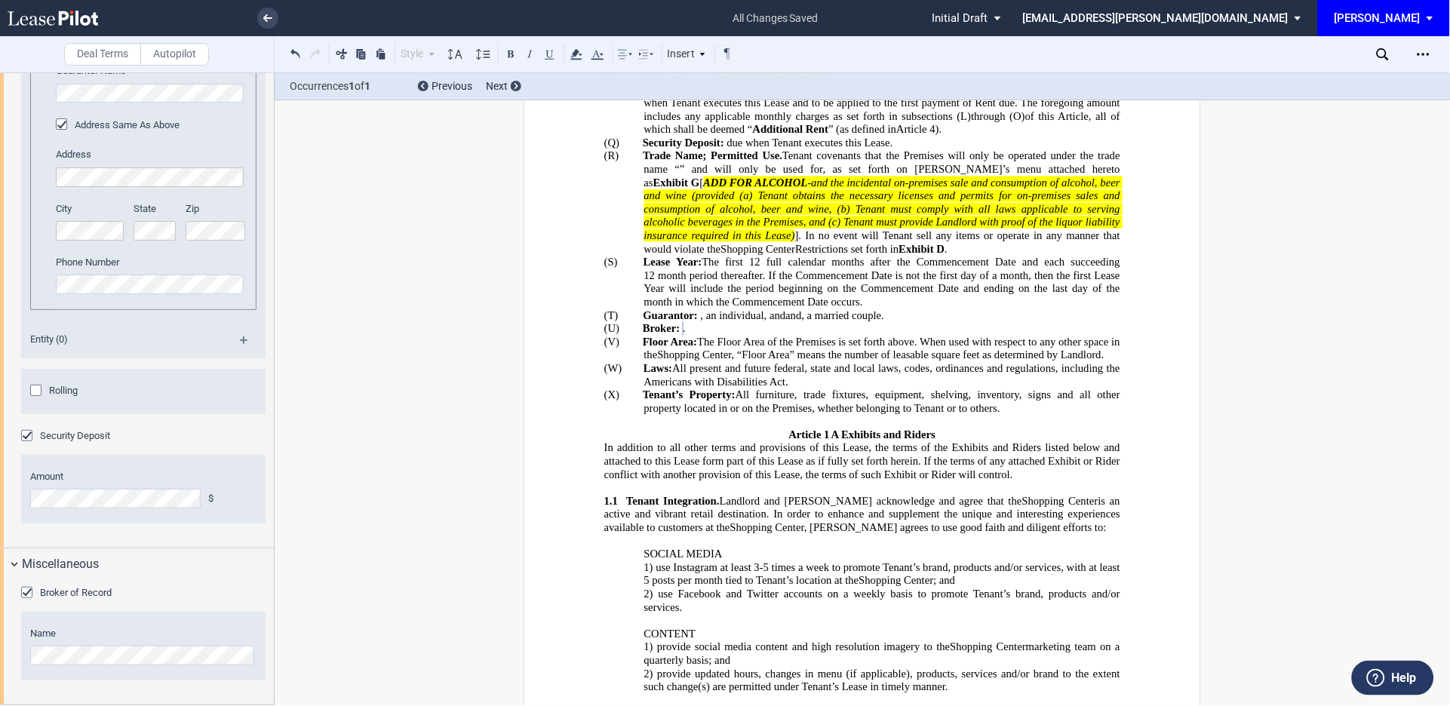
drag, startPoint x: 1289, startPoint y: 71, endPoint x: 597, endPoint y: 208, distance: 705.3
click at [597, 208] on div "Deal Terms Autopilot Style Normal 8pt 9pt 10pt 10.5pt 11pt 12pt 14pt 16pt Norma…" at bounding box center [725, 389] width 1450 height 634
